Goal: Transaction & Acquisition: Book appointment/travel/reservation

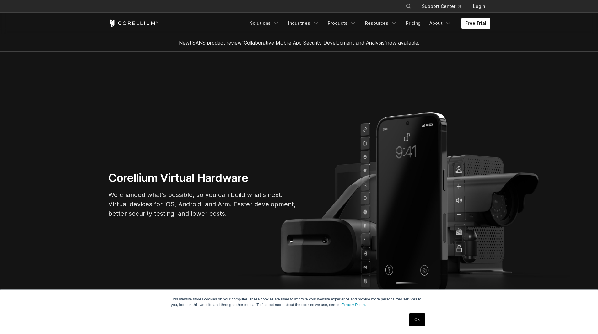
click at [421, 325] on link "OK" at bounding box center [417, 320] width 16 height 13
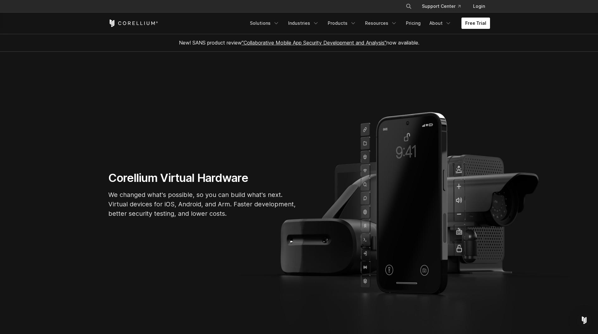
click at [482, 24] on link "Free Trial" at bounding box center [476, 23] width 29 height 11
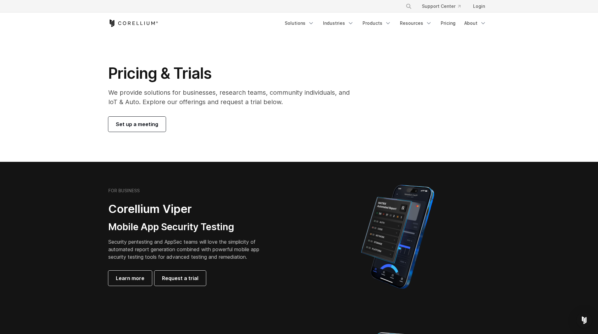
click at [130, 121] on span "Set up a meeting" at bounding box center [137, 125] width 42 height 8
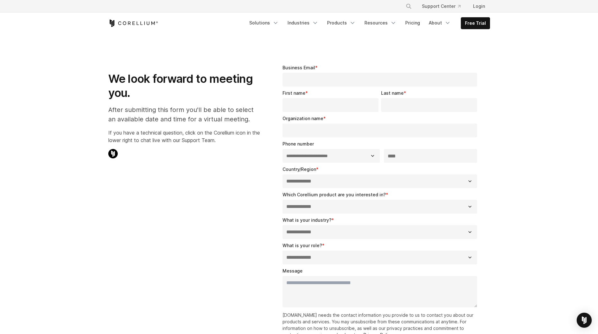
select select "**"
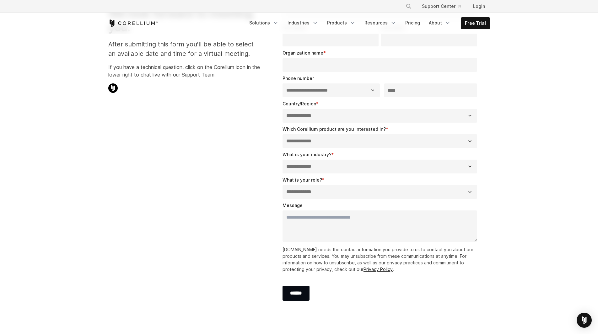
scroll to position [188, 0]
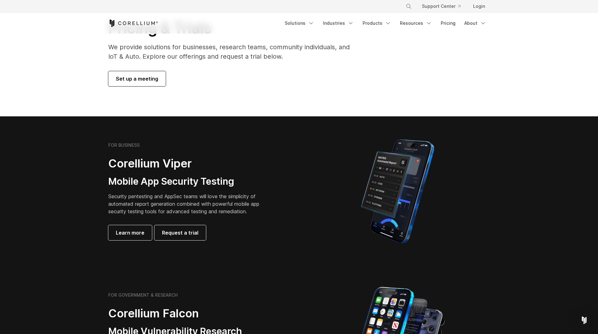
scroll to position [94, 0]
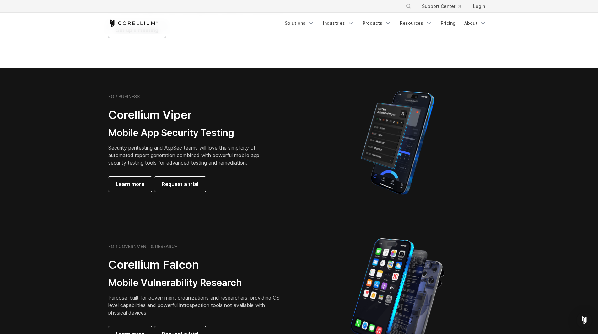
drag, startPoint x: 186, startPoint y: 119, endPoint x: 318, endPoint y: 66, distance: 142.7
click at [318, 66] on section "Pricing & Trials We provide solutions for businesses, research teams, community…" at bounding box center [299, 4] width 598 height 128
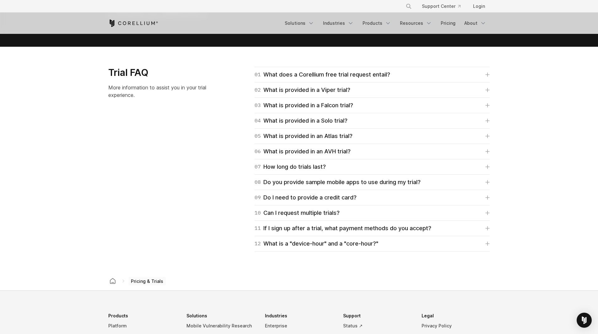
scroll to position [879, 0]
